Goal: Information Seeking & Learning: Compare options

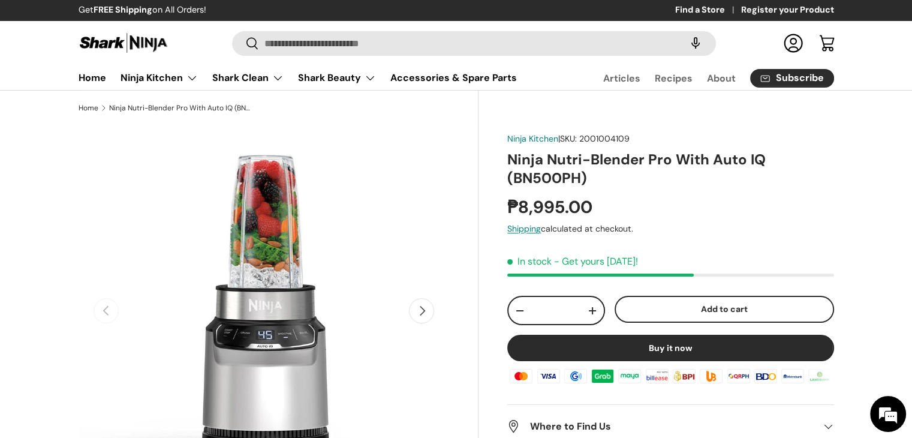
click at [411, 320] on button "Next" at bounding box center [421, 310] width 25 height 25
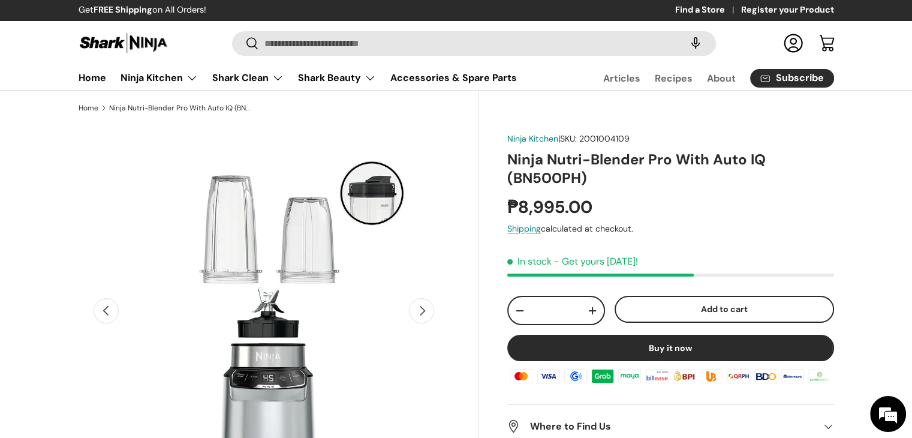
scroll to position [0, 377]
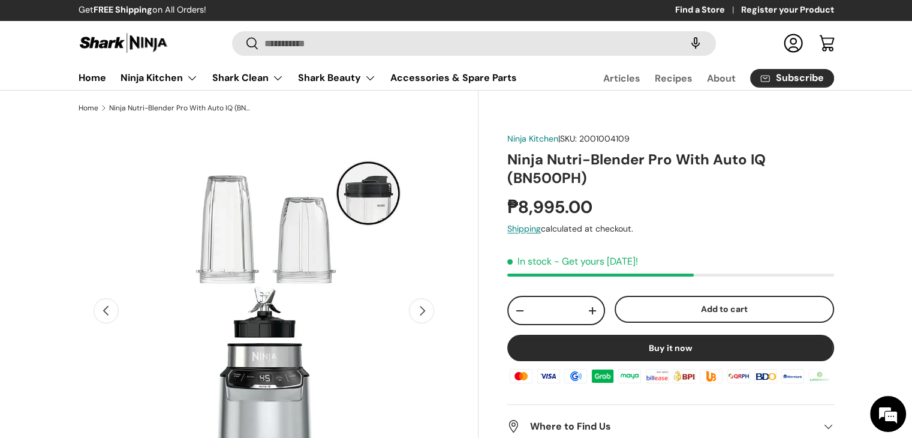
click at [420, 317] on button "Next" at bounding box center [421, 310] width 25 height 25
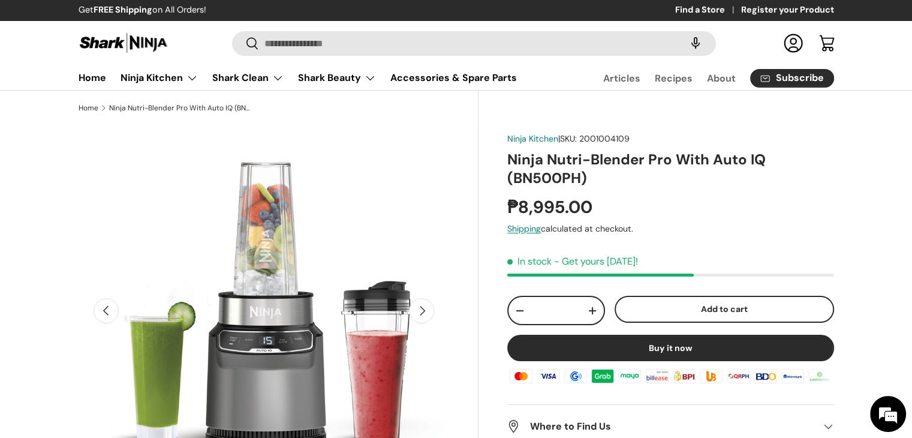
scroll to position [0, 755]
click at [420, 317] on button "Next" at bounding box center [421, 310] width 25 height 25
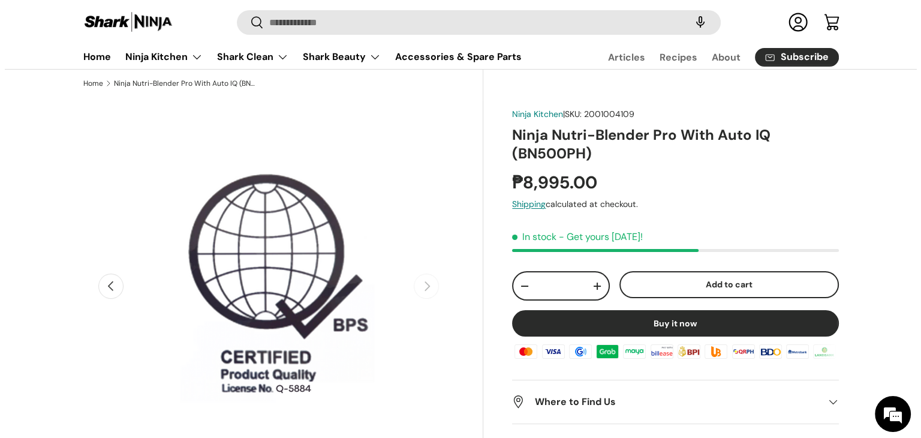
scroll to position [0, 0]
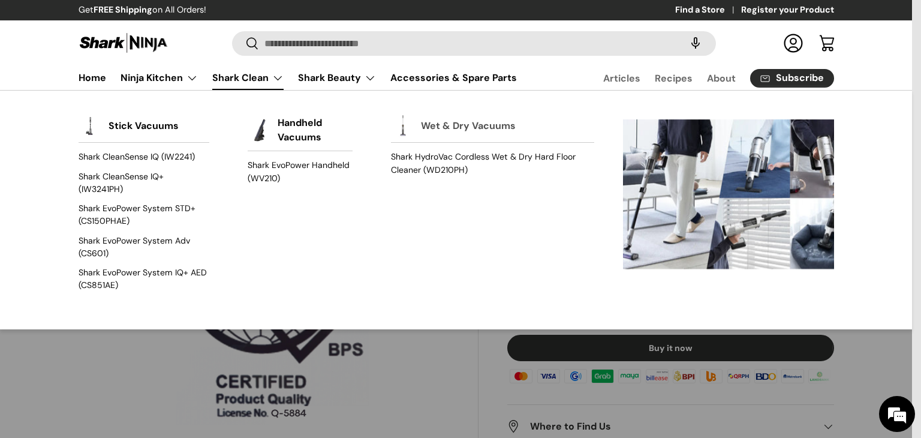
click at [493, 126] on link "Wet & Dry Vacuums" at bounding box center [468, 126] width 95 height 26
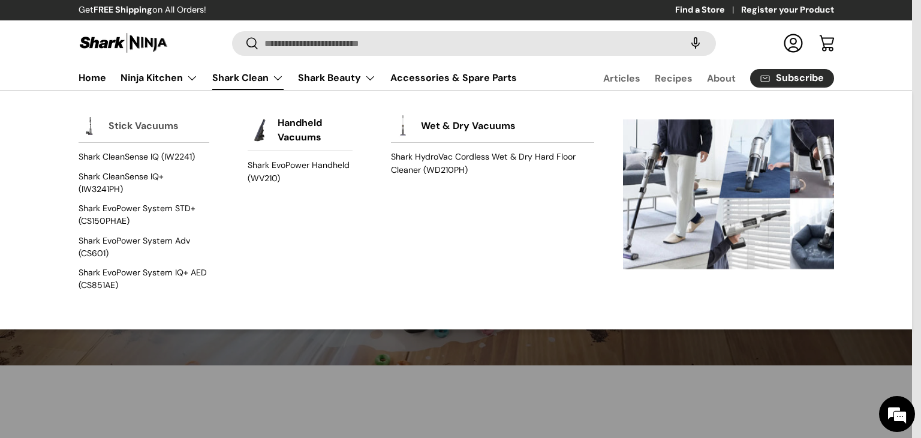
click at [128, 121] on link "Stick Vacuums" at bounding box center [144, 126] width 70 height 26
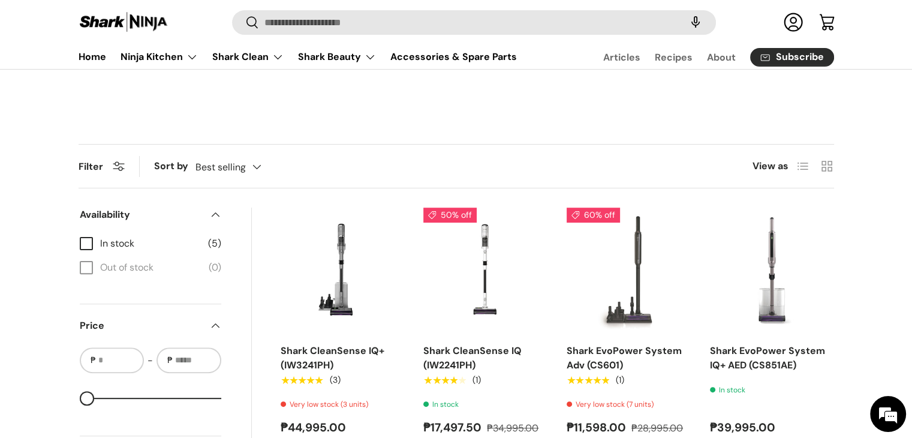
scroll to position [300, 0]
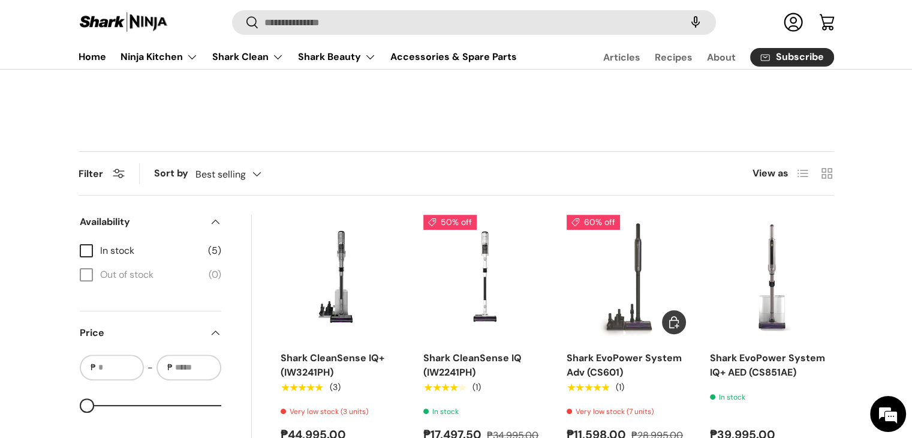
click at [602, 363] on link "Shark EvoPower System Adv (CS601)" at bounding box center [624, 364] width 115 height 27
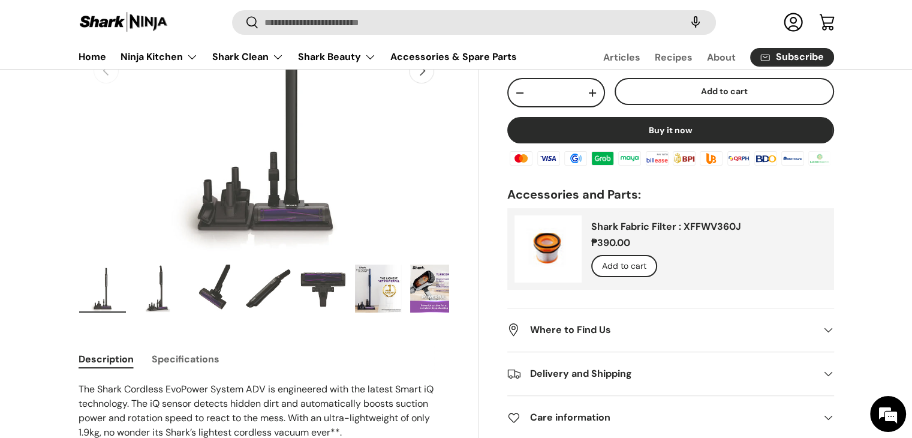
click at [107, 297] on img "Gallery Viewer" at bounding box center [102, 288] width 47 height 48
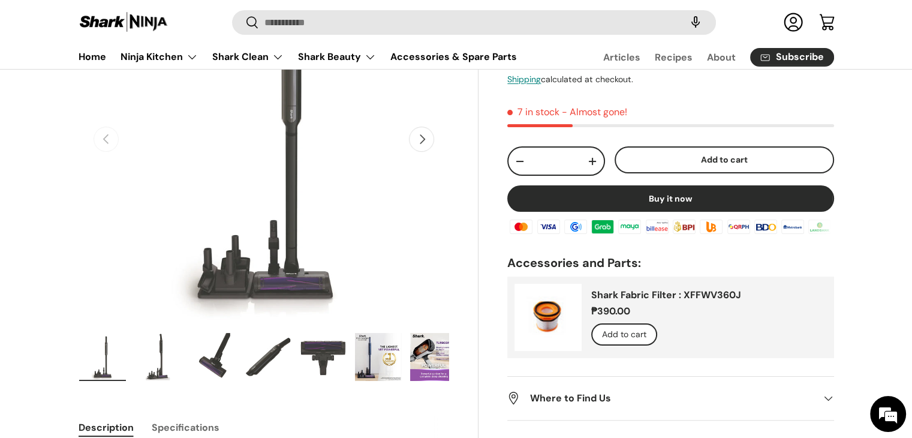
scroll to position [180, 0]
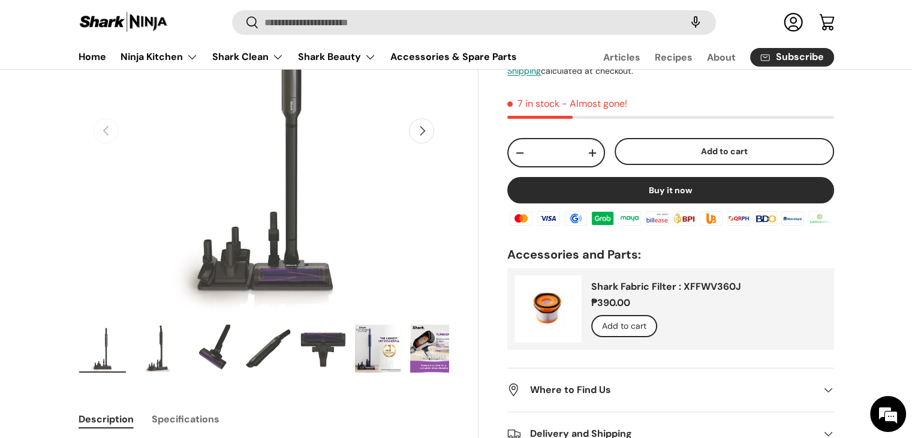
click at [422, 135] on button "Next" at bounding box center [421, 130] width 25 height 25
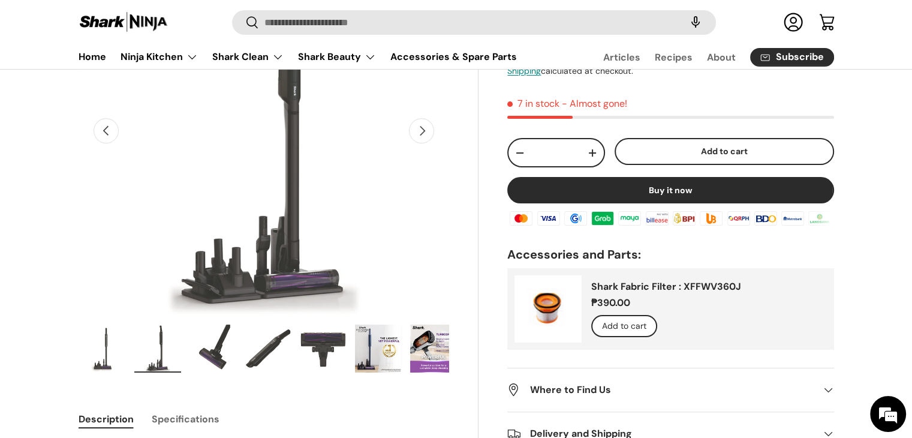
click at [422, 135] on button "Next" at bounding box center [421, 130] width 25 height 25
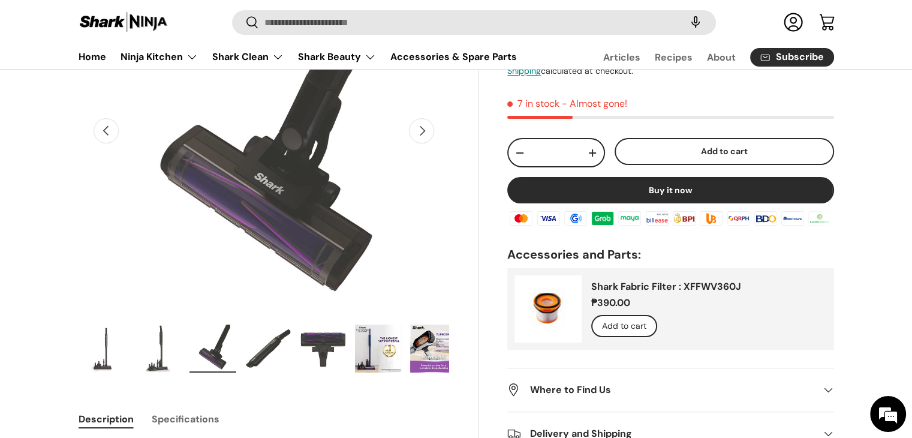
scroll to position [0, 755]
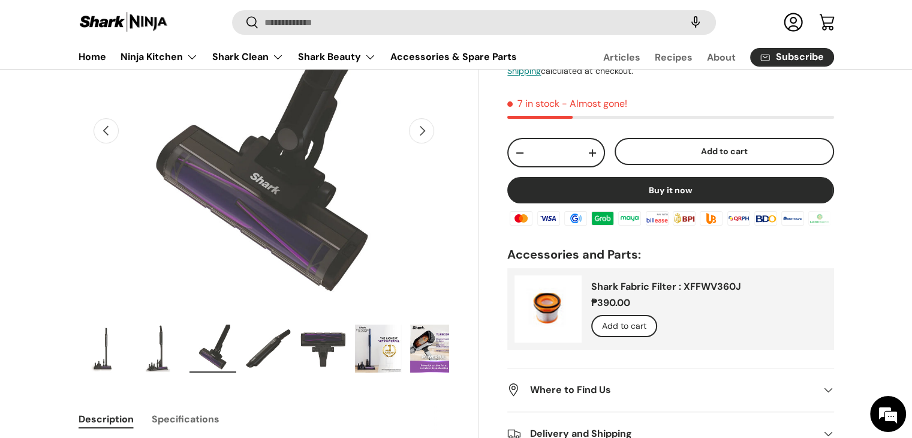
click at [422, 135] on button "Next" at bounding box center [421, 130] width 25 height 25
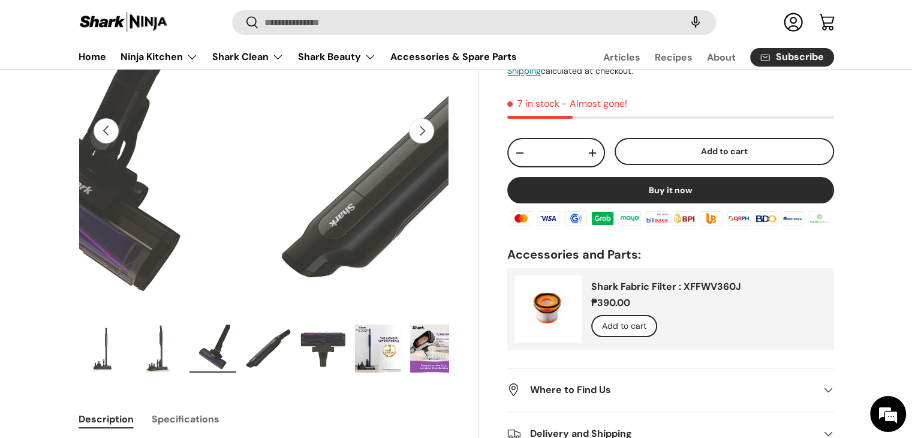
scroll to position [0, 1132]
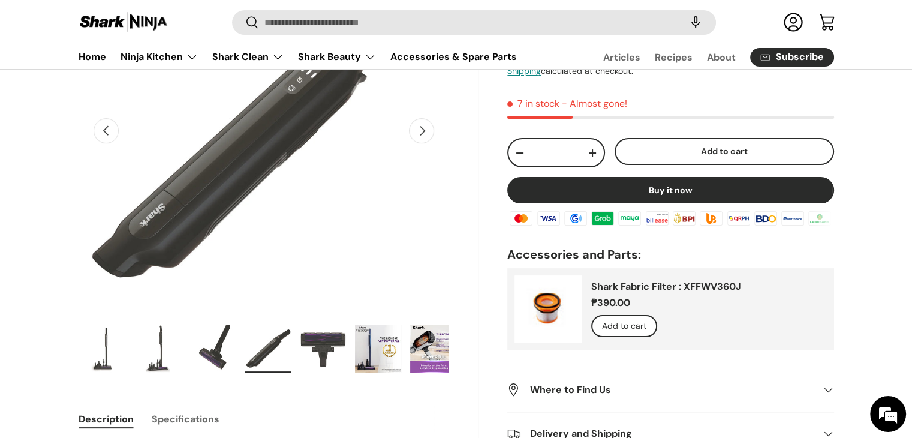
click at [422, 135] on button "Next" at bounding box center [421, 130] width 25 height 25
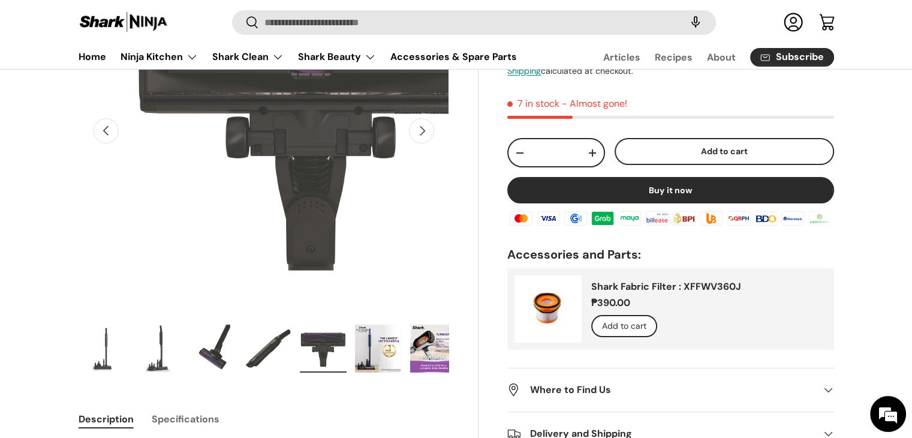
scroll to position [0, 1509]
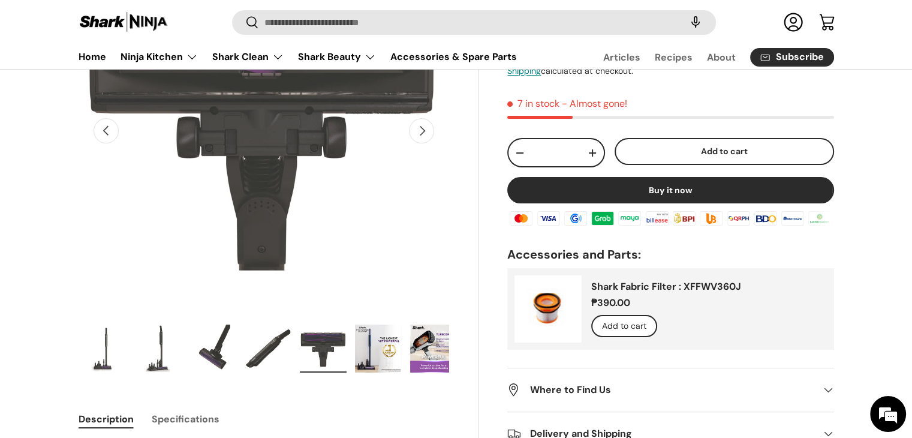
click at [422, 135] on button "Next" at bounding box center [421, 130] width 25 height 25
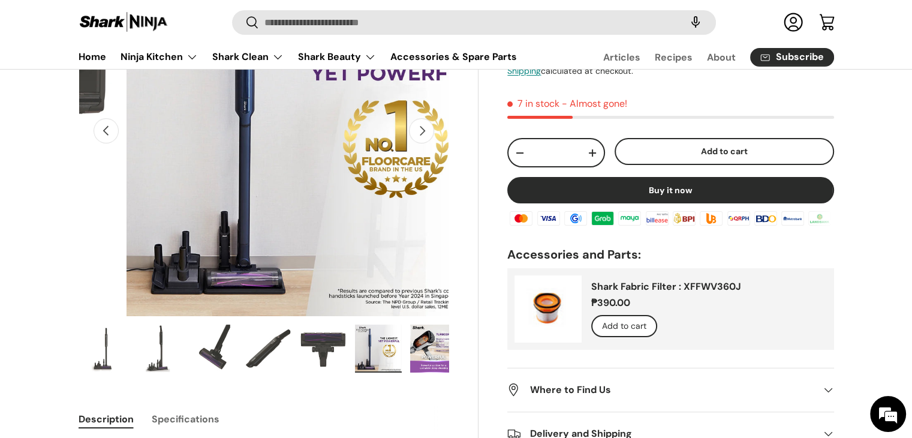
scroll to position [0, 1887]
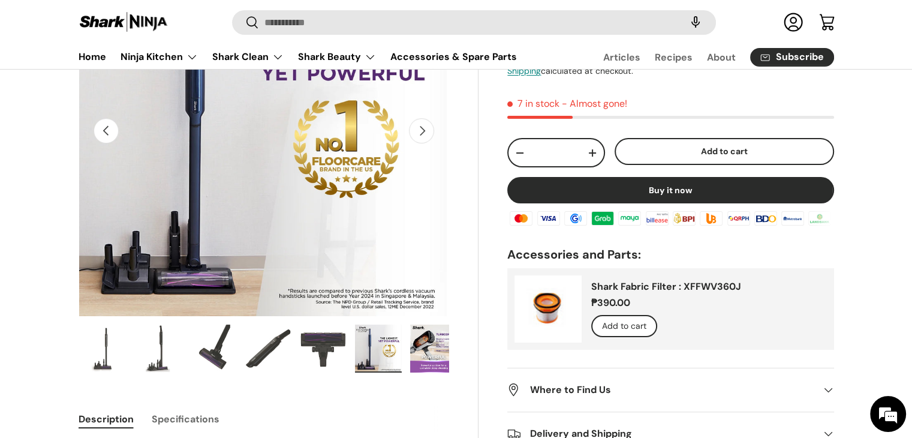
click at [422, 135] on button "Next" at bounding box center [421, 130] width 25 height 25
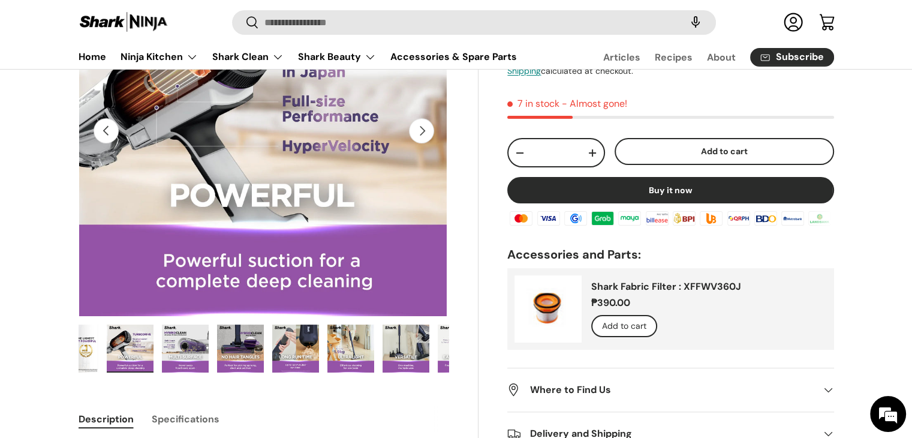
scroll to position [0, 331]
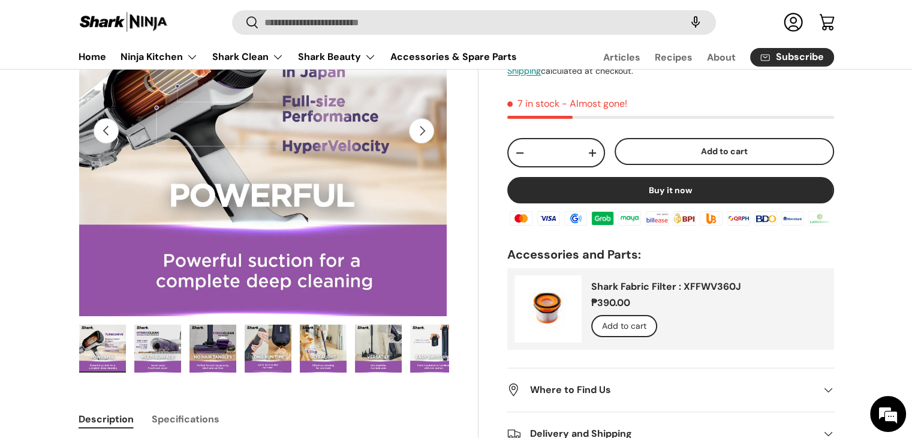
click at [422, 135] on button "Next" at bounding box center [421, 130] width 25 height 25
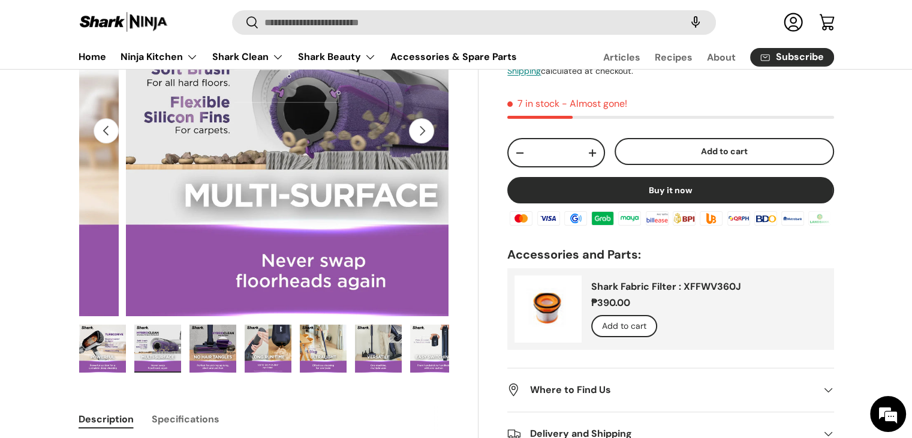
scroll to position [0, 2641]
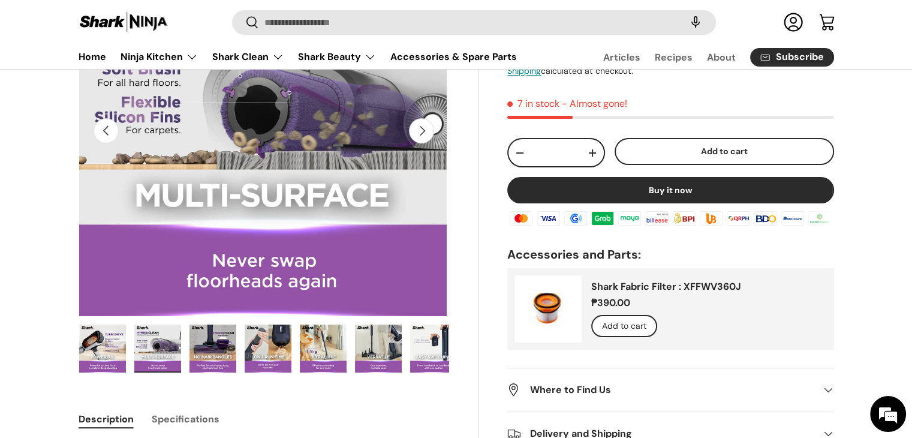
click at [422, 135] on button "Next" at bounding box center [421, 130] width 25 height 25
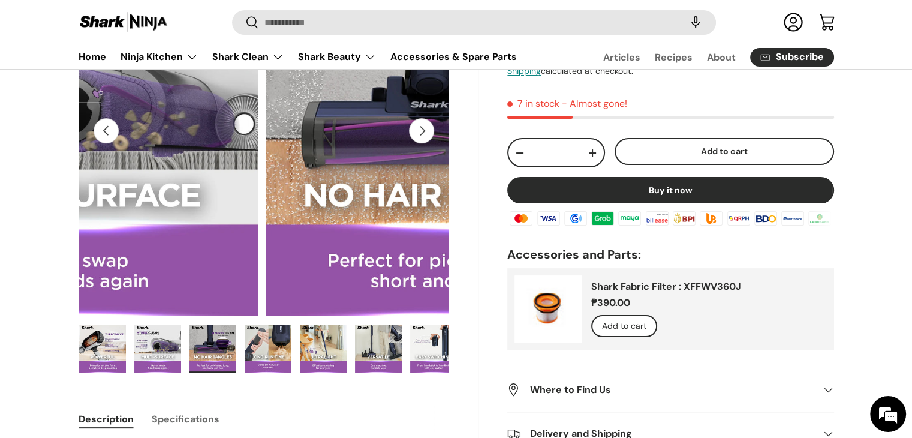
scroll to position [0, 3019]
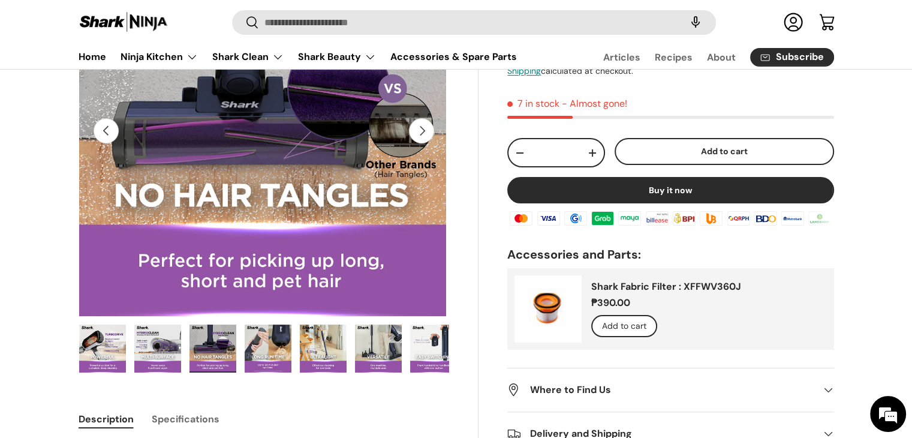
click at [422, 135] on button "Next" at bounding box center [421, 130] width 25 height 25
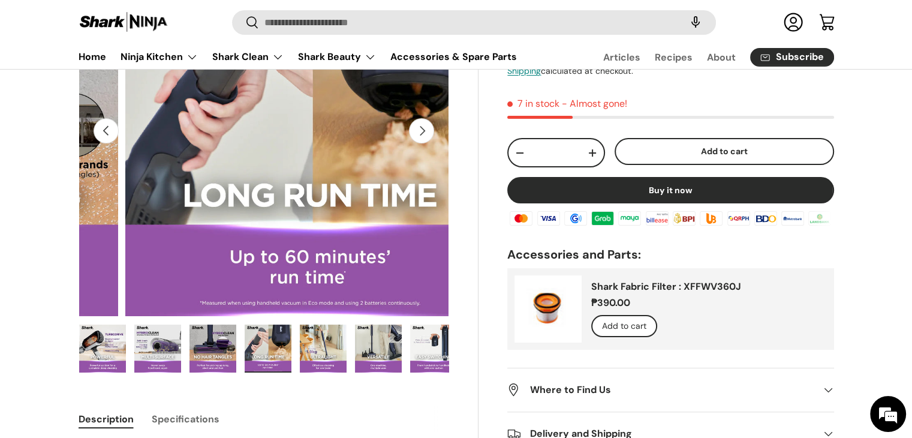
scroll to position [0, 3396]
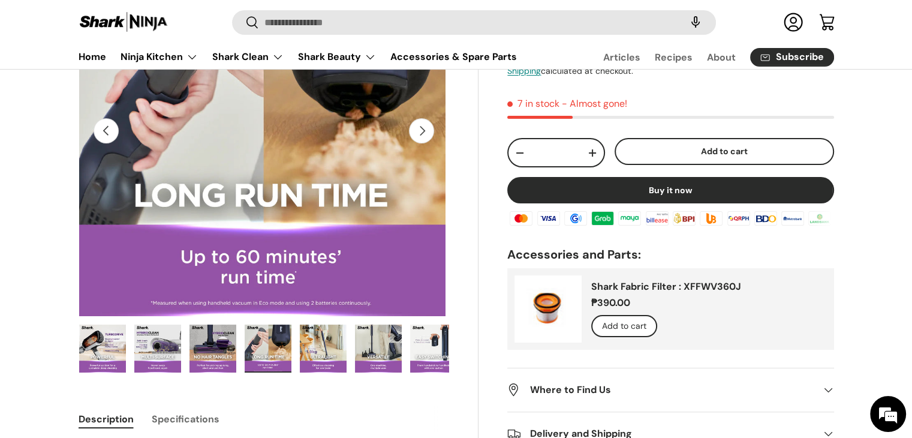
click at [422, 135] on button "Next" at bounding box center [421, 130] width 25 height 25
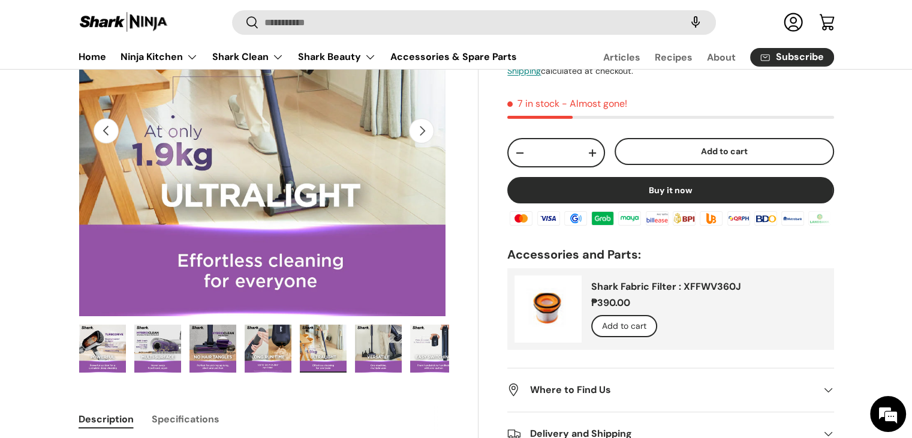
scroll to position [0, 3773]
click at [422, 135] on button "Next" at bounding box center [421, 130] width 25 height 25
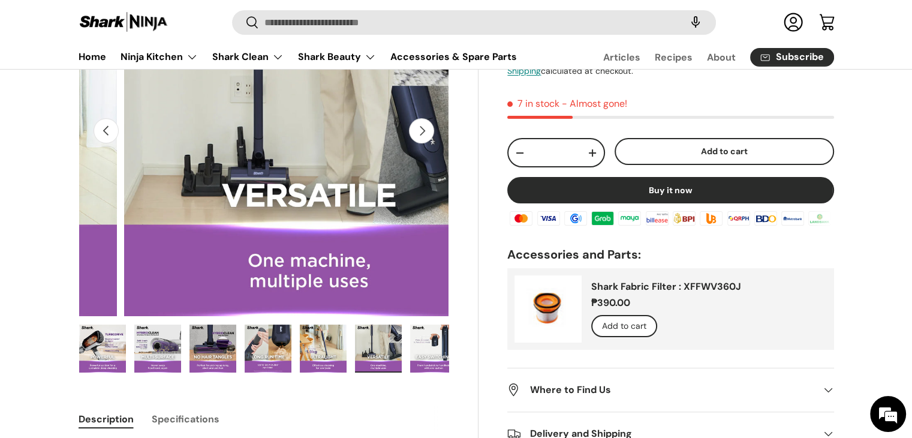
scroll to position [0, 4151]
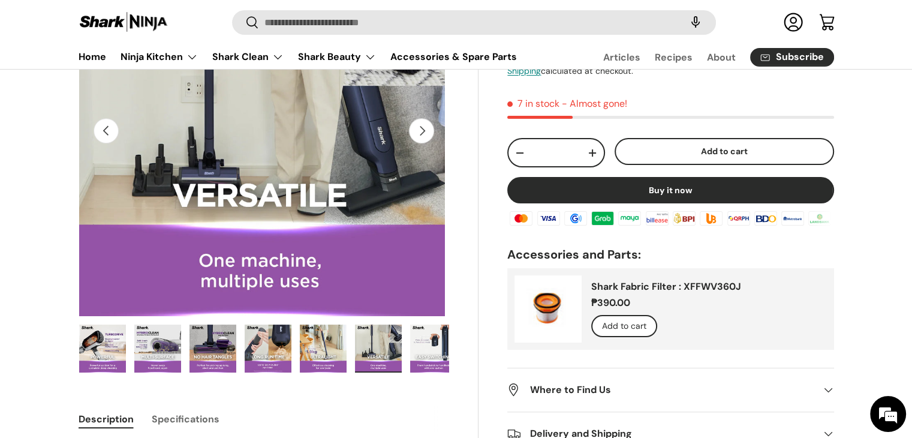
click at [422, 135] on button "Next" at bounding box center [421, 130] width 25 height 25
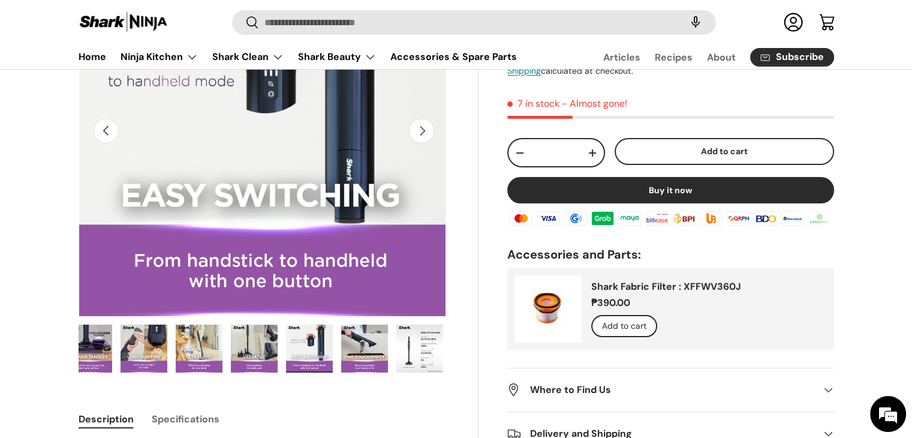
scroll to position [0, 504]
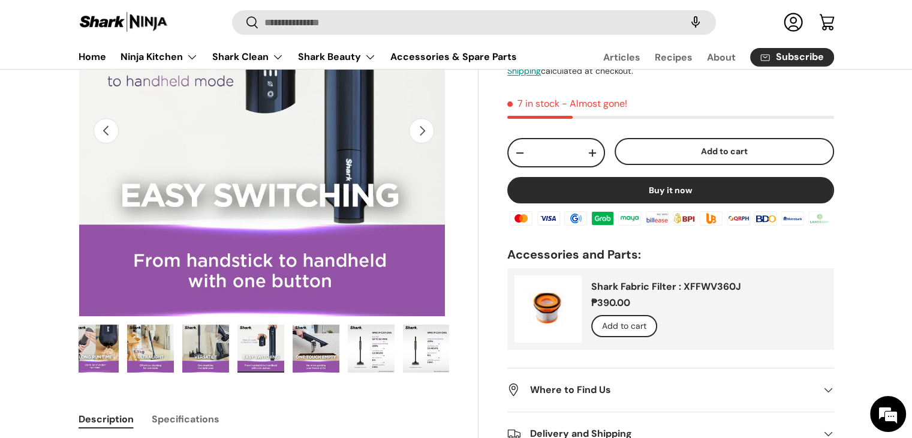
click at [422, 135] on button "Next" at bounding box center [421, 130] width 25 height 25
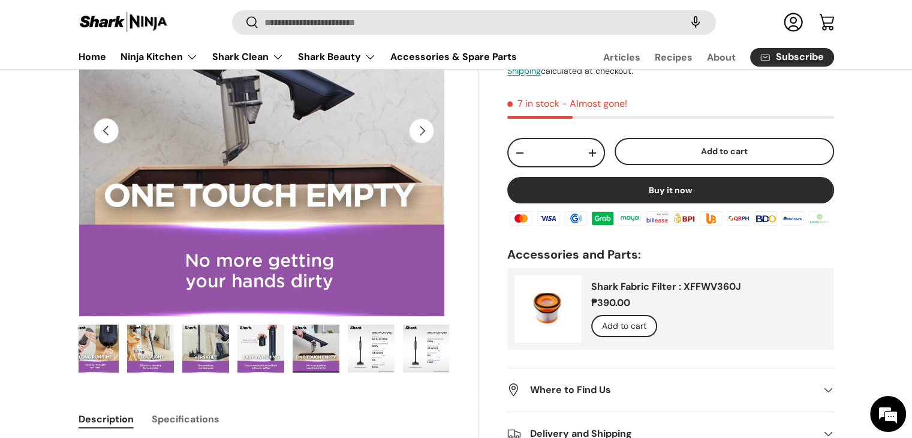
click at [422, 135] on button "Next" at bounding box center [421, 130] width 25 height 25
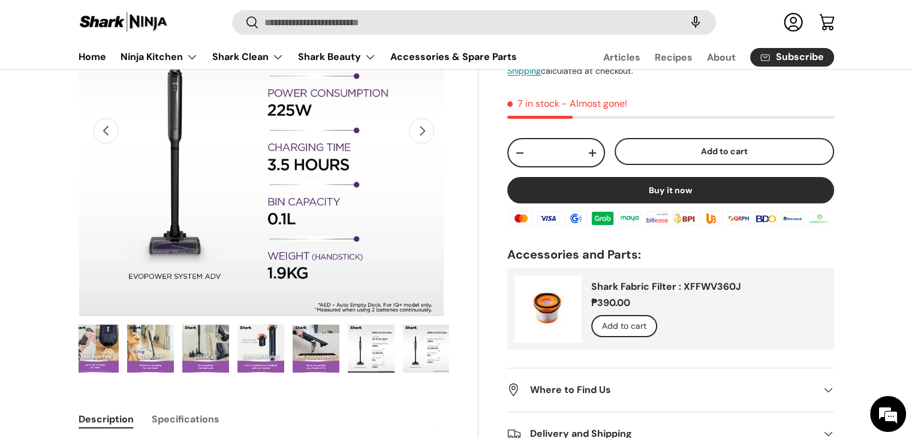
scroll to position [0, 5283]
click at [422, 135] on button "Next" at bounding box center [421, 130] width 25 height 25
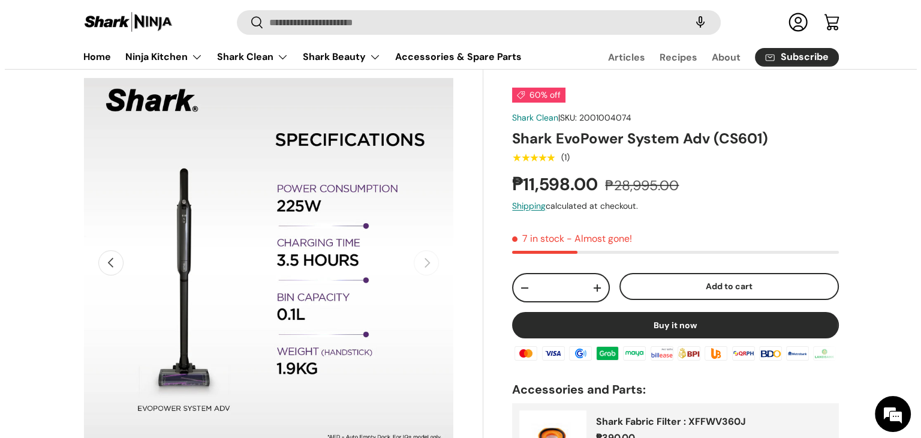
scroll to position [0, 0]
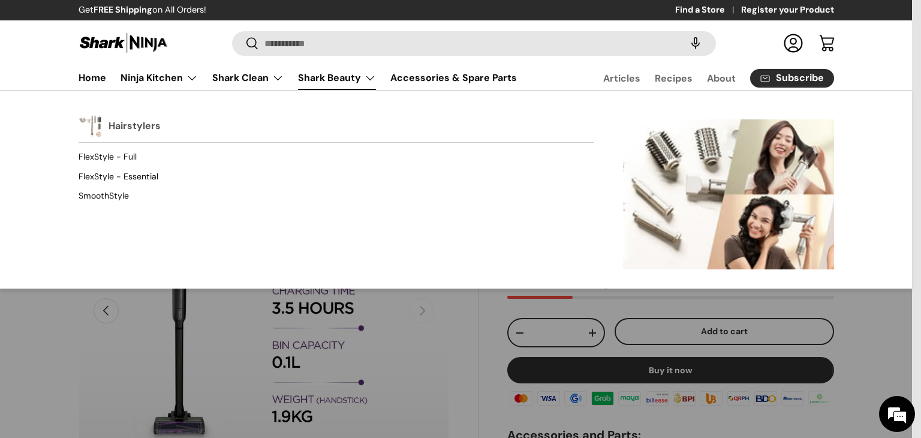
click at [130, 126] on link "Hairstylers" at bounding box center [135, 126] width 52 height 26
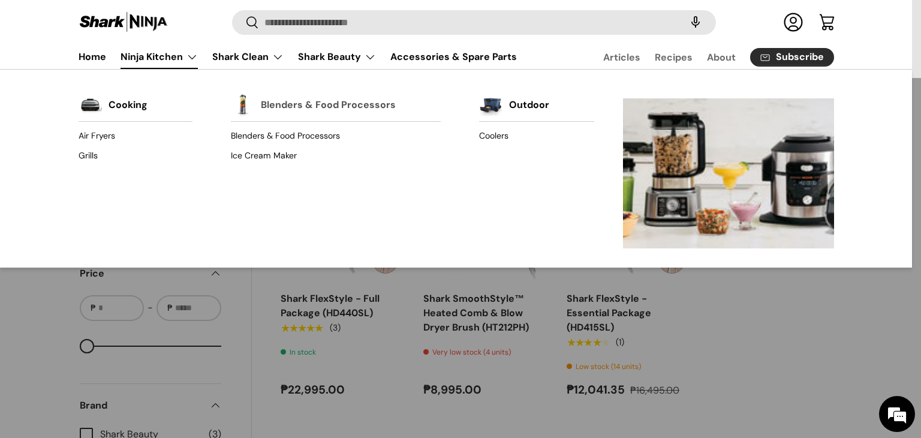
click at [327, 108] on link "Blenders & Food Processors" at bounding box center [328, 105] width 135 height 26
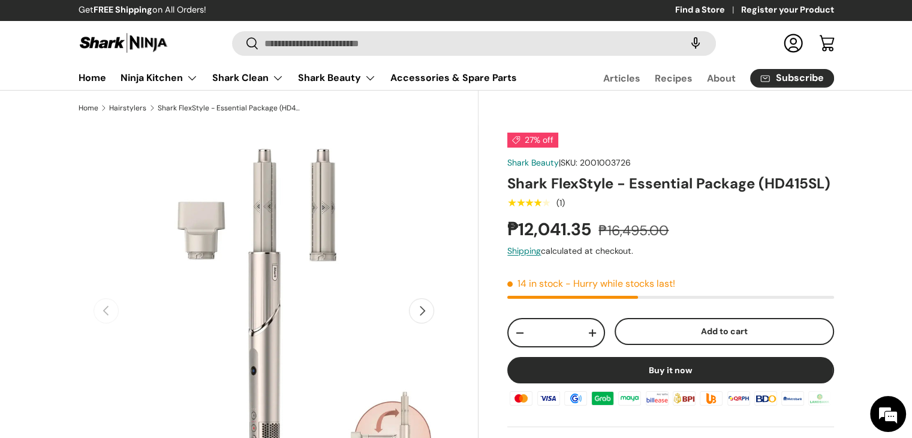
click at [432, 318] on button "Next" at bounding box center [421, 310] width 25 height 25
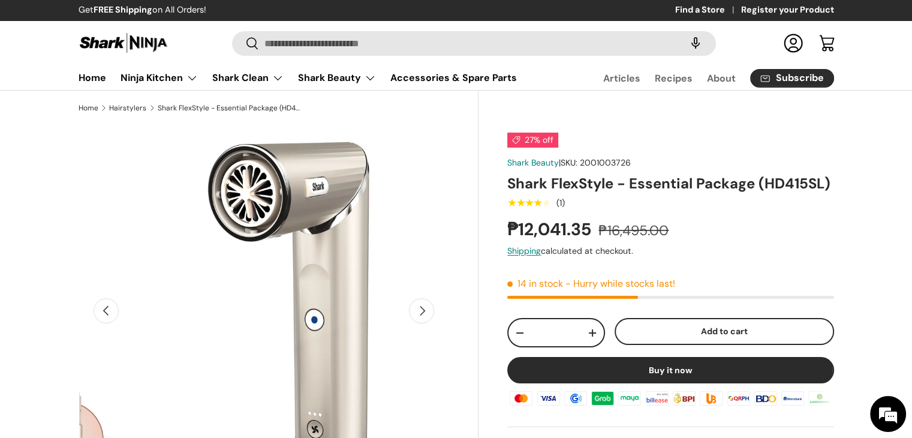
scroll to position [0, 377]
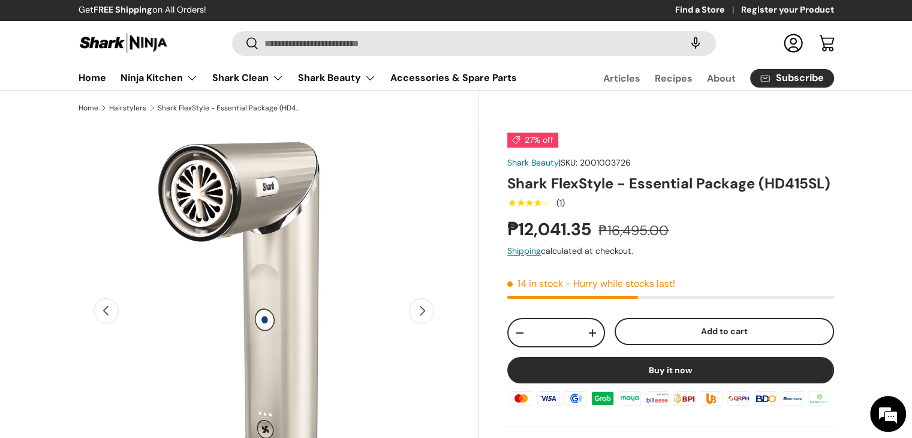
click at [414, 307] on button "Next" at bounding box center [421, 310] width 25 height 25
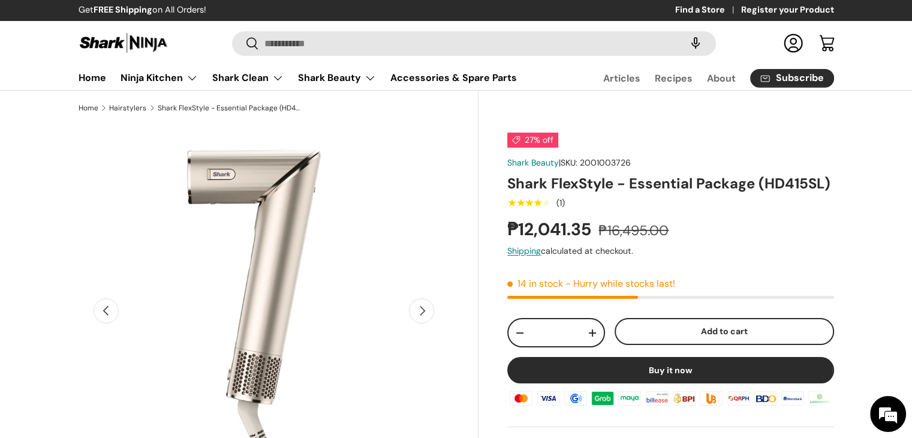
click at [414, 307] on button "Next" at bounding box center [421, 310] width 25 height 25
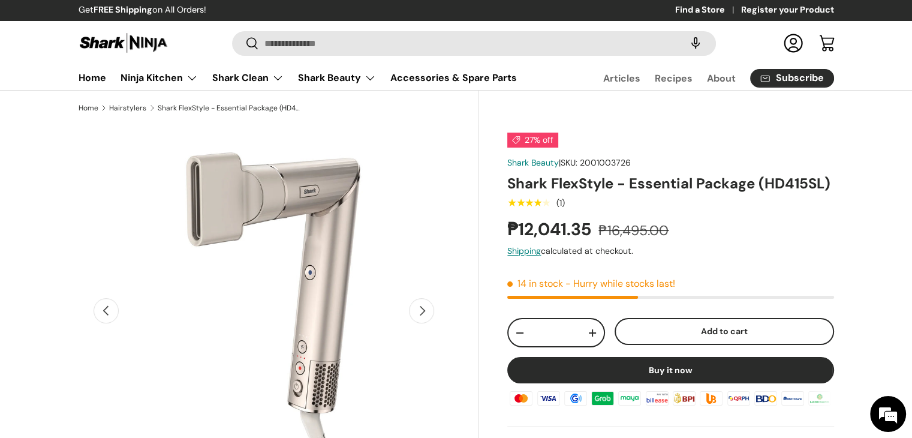
scroll to position [0, 0]
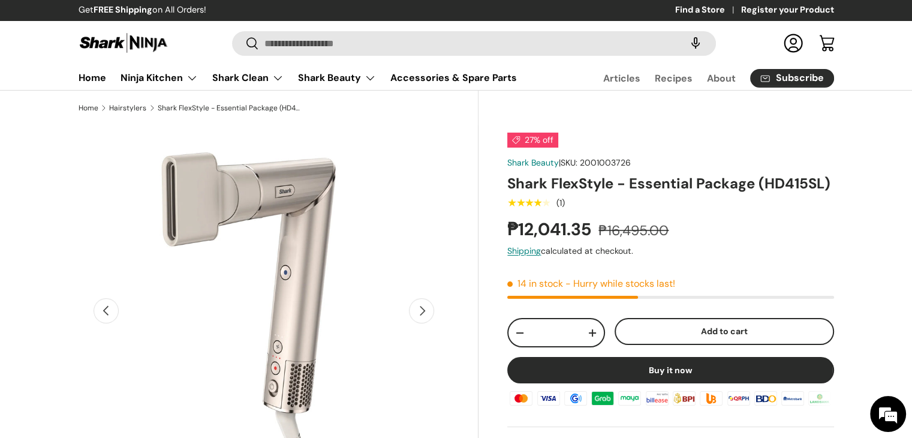
click at [414, 307] on button "Next" at bounding box center [421, 310] width 25 height 25
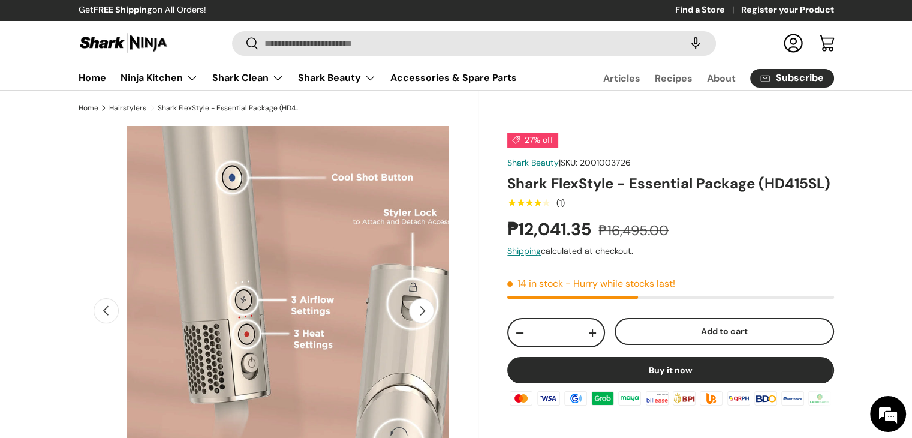
scroll to position [0, 1509]
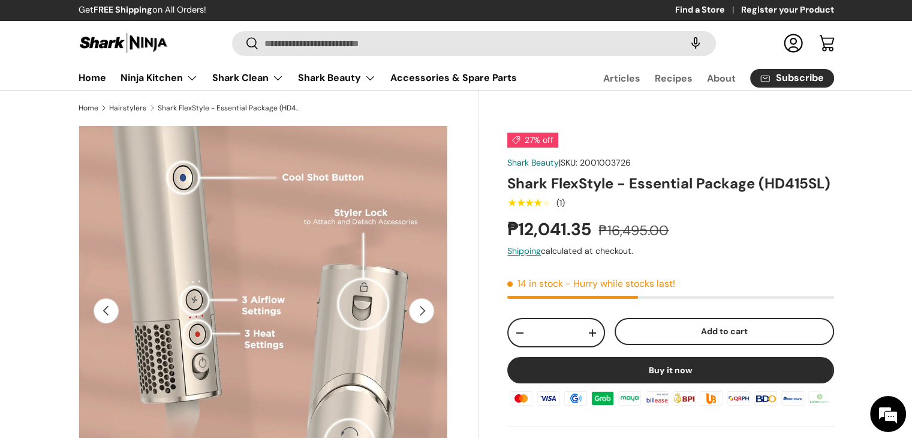
click at [414, 307] on button "Next" at bounding box center [421, 310] width 25 height 25
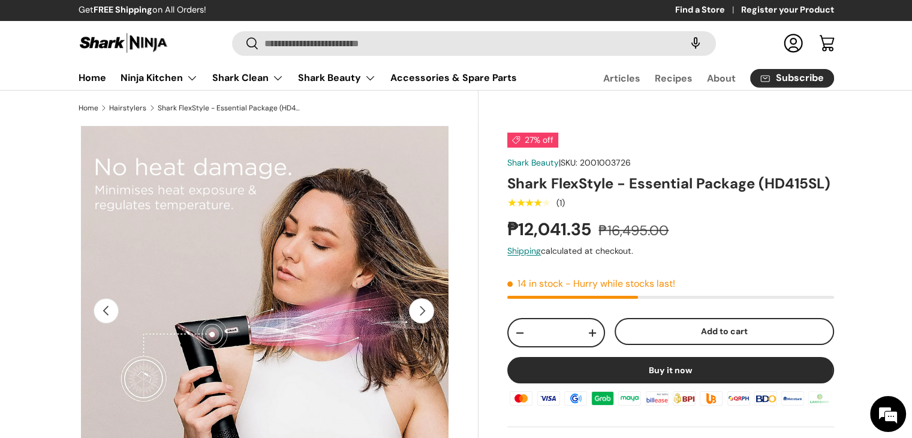
scroll to position [0, 1887]
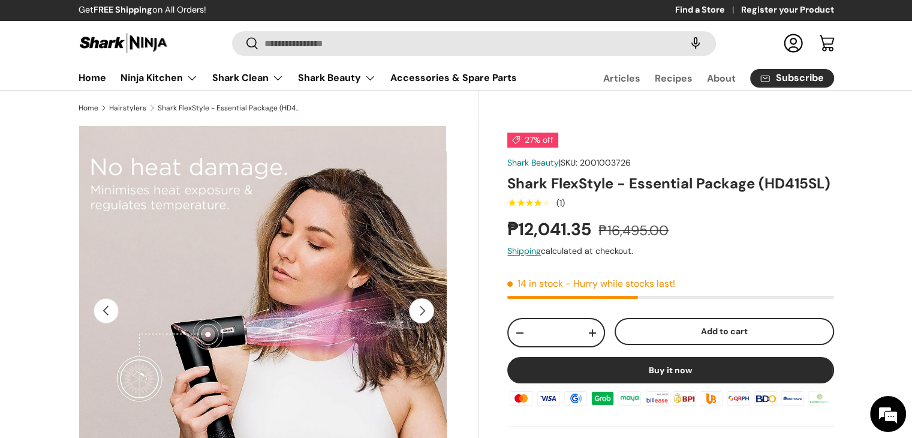
click at [420, 312] on button "Next" at bounding box center [421, 310] width 25 height 25
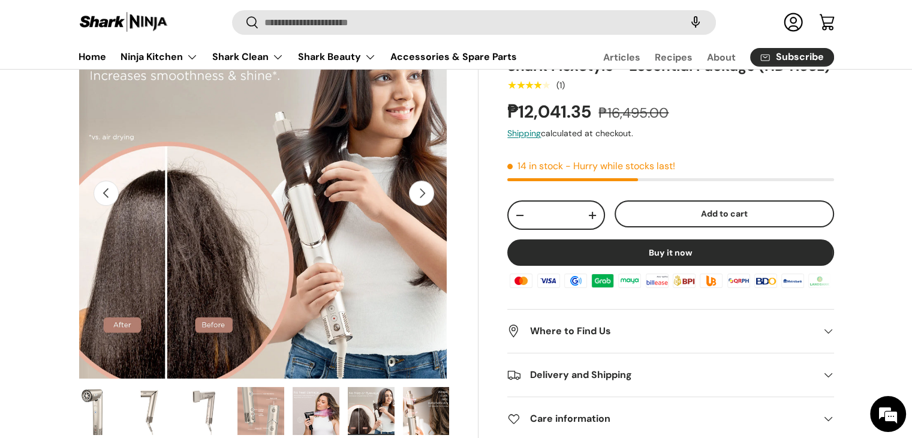
scroll to position [60, 0]
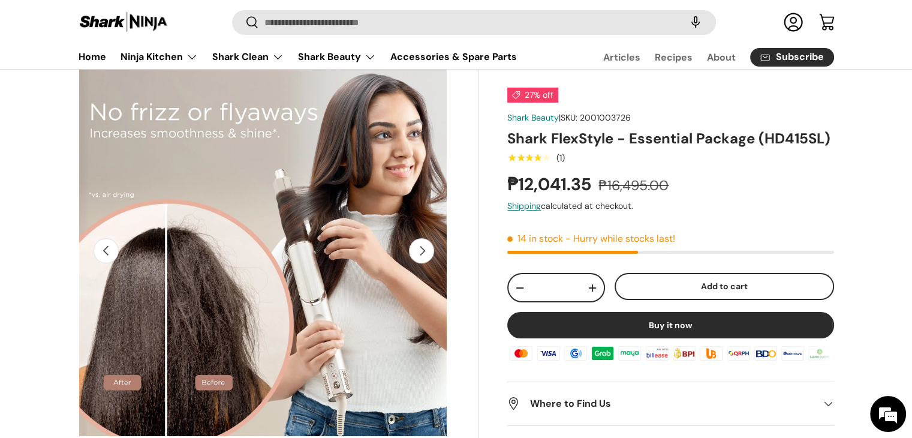
click at [427, 255] on button "Next" at bounding box center [421, 250] width 25 height 25
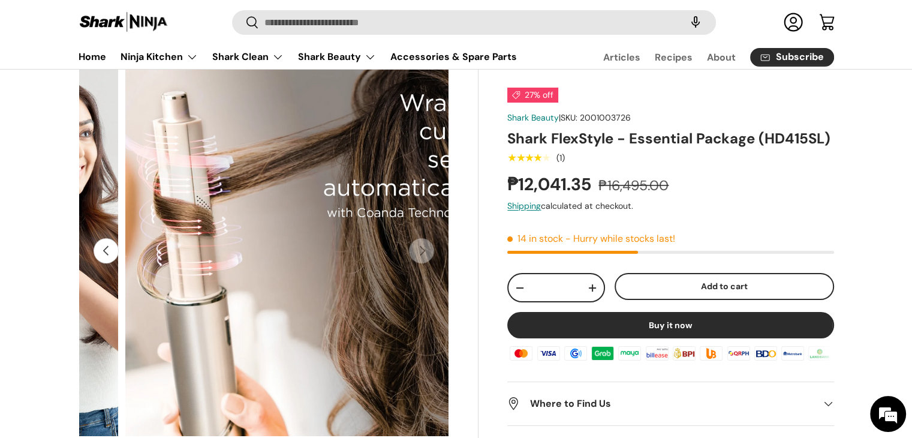
scroll to position [0, 2641]
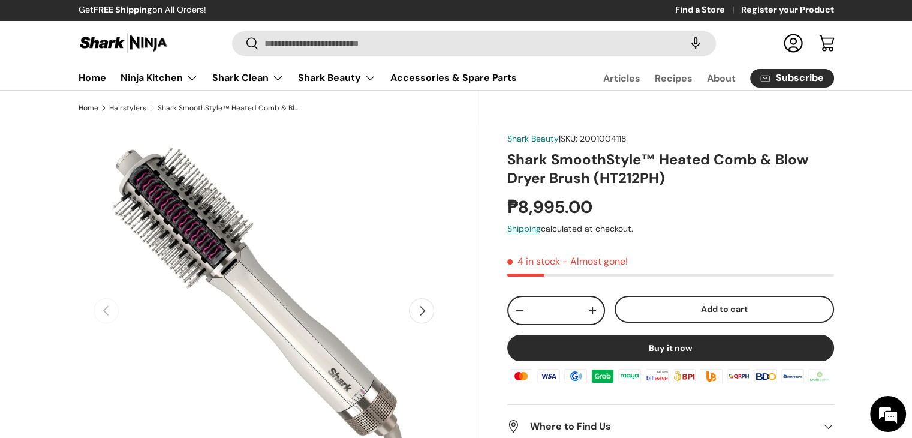
click at [418, 311] on button "Next" at bounding box center [421, 310] width 25 height 25
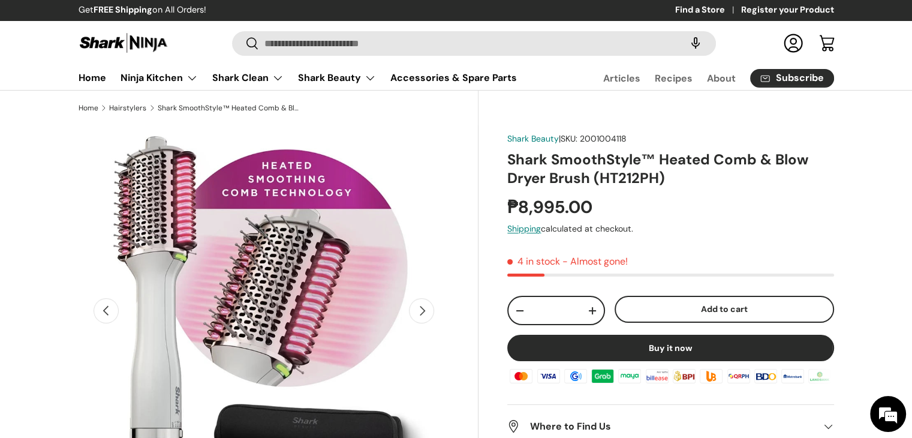
scroll to position [0, 377]
click at [418, 311] on button "Next" at bounding box center [421, 310] width 25 height 25
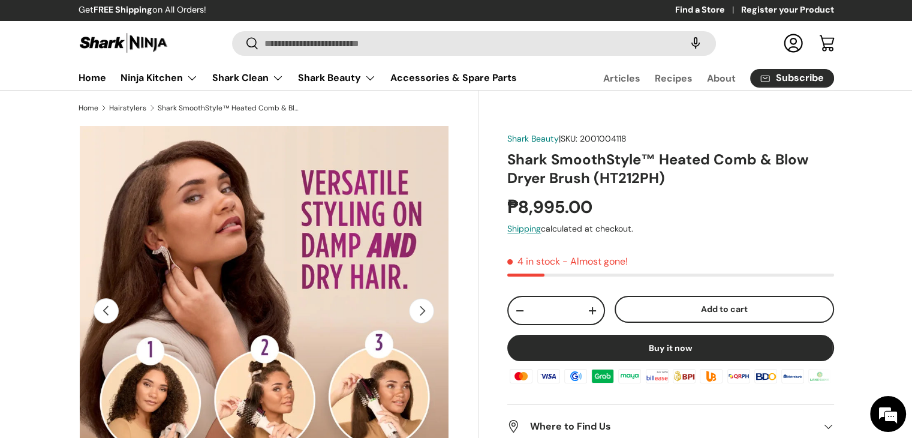
scroll to position [0, 755]
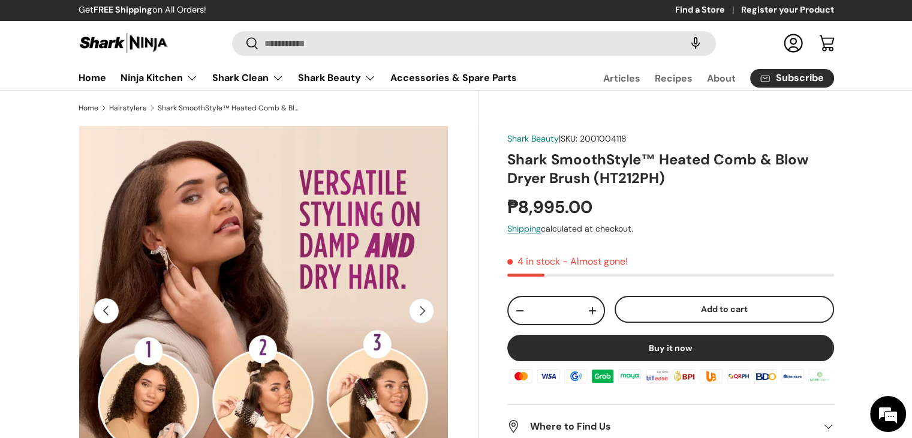
click at [418, 311] on button "Next" at bounding box center [421, 310] width 25 height 25
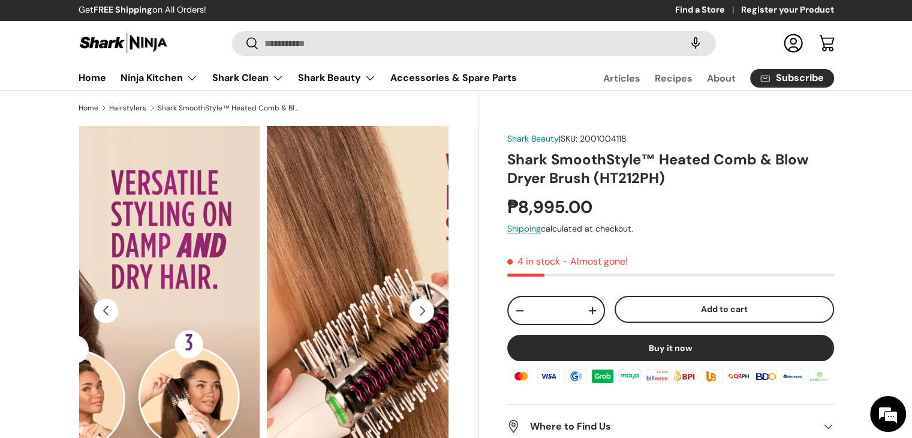
scroll to position [0, 1132]
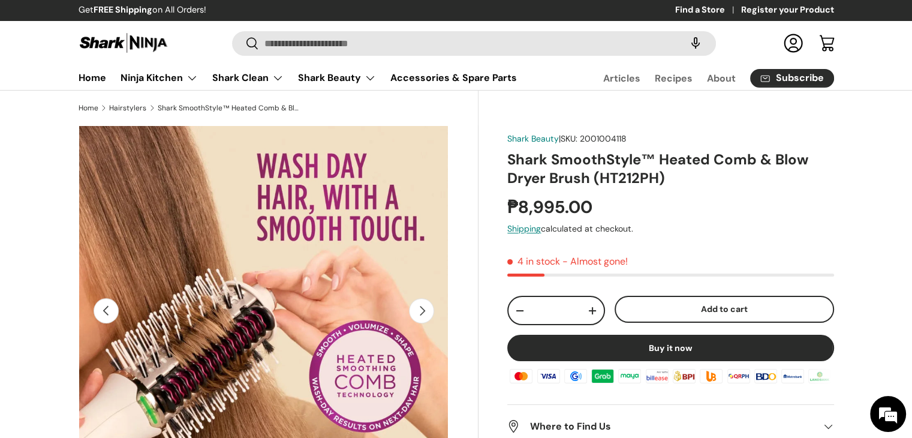
click at [418, 311] on button "Next" at bounding box center [421, 310] width 25 height 25
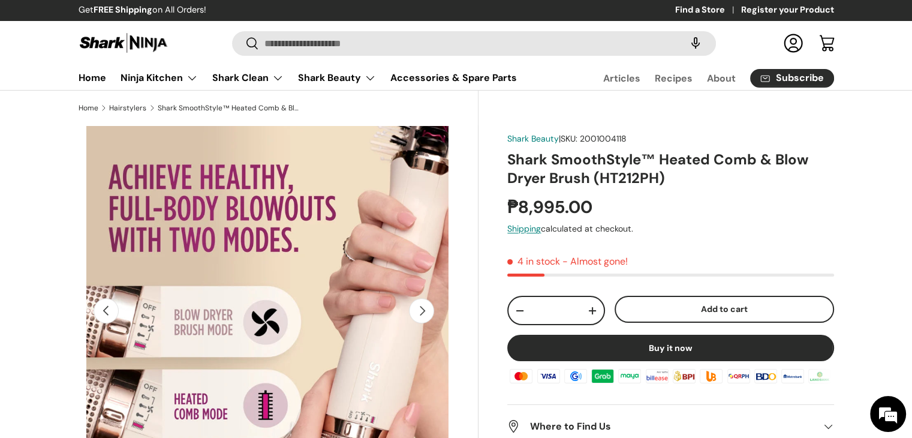
scroll to position [0, 1509]
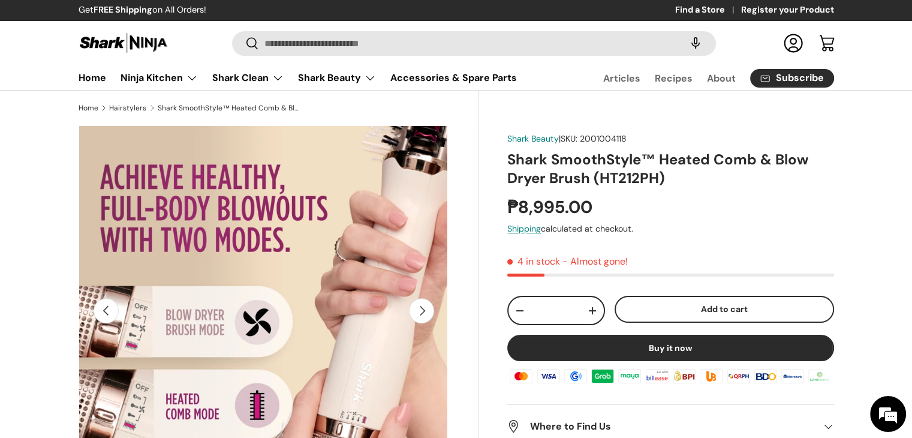
click at [418, 311] on button "Next" at bounding box center [421, 310] width 25 height 25
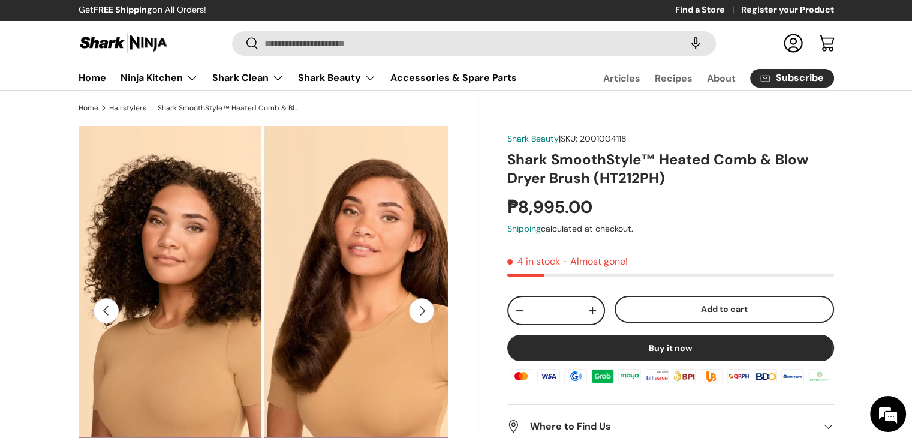
scroll to position [0, 1887]
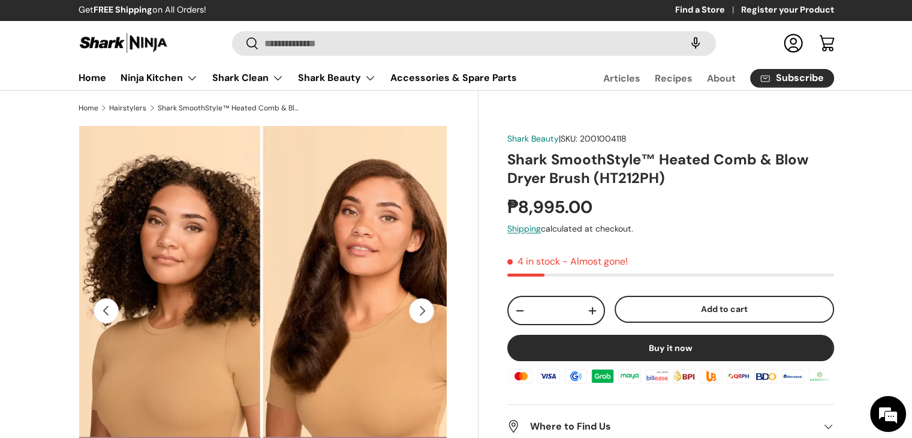
click at [418, 311] on button "Next" at bounding box center [421, 310] width 25 height 25
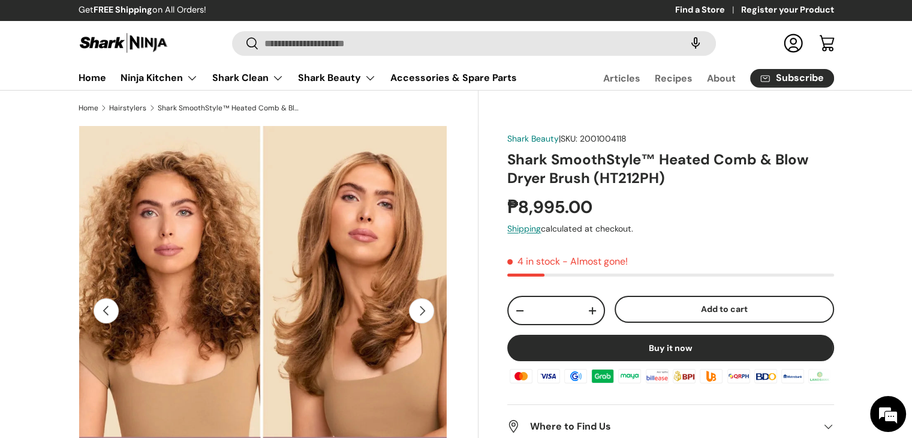
scroll to position [0, 2264]
click at [418, 311] on button "Next" at bounding box center [421, 310] width 25 height 25
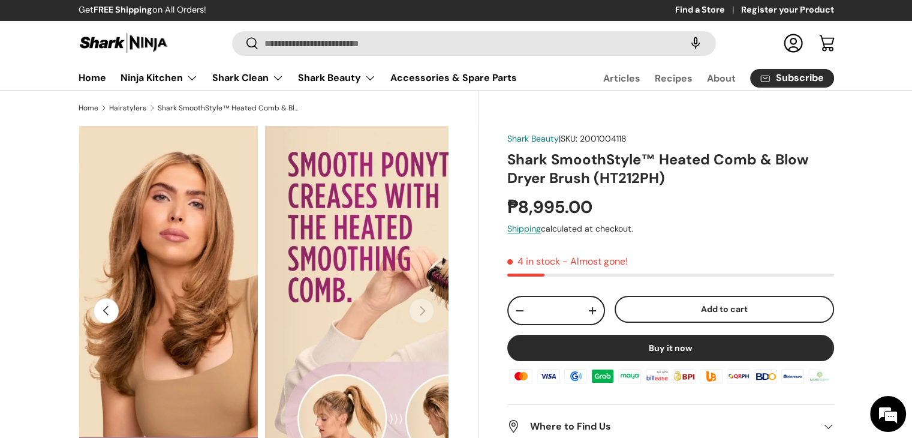
scroll to position [0, 2641]
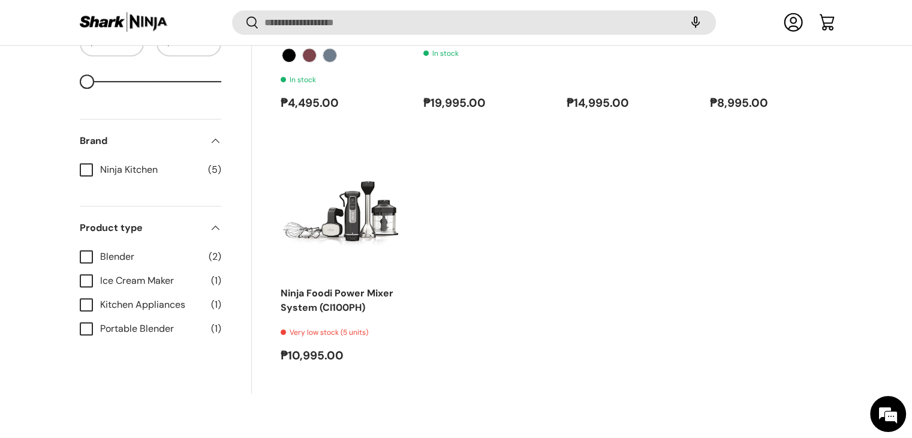
scroll to position [656, 0]
